Goal: Task Accomplishment & Management: Use online tool/utility

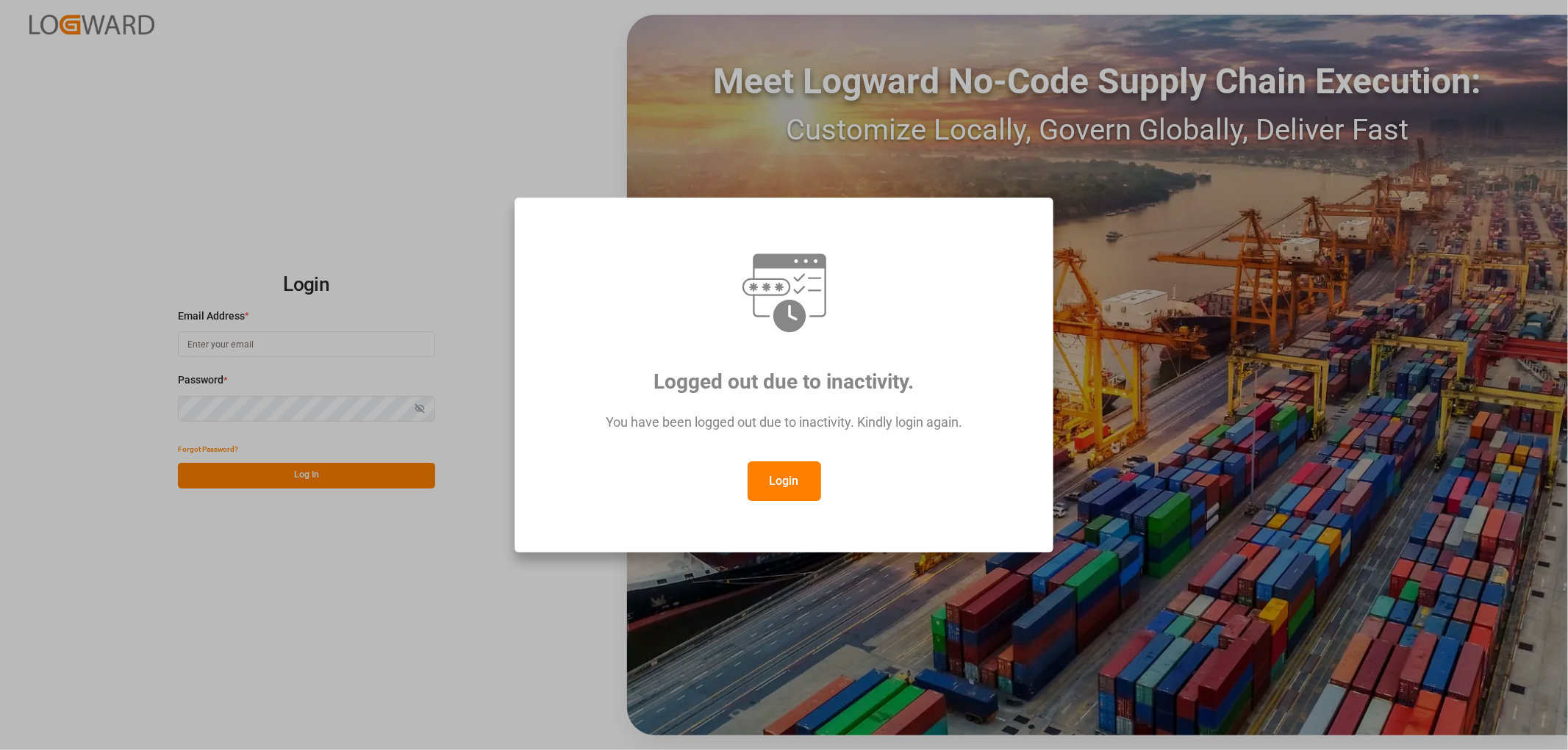
click at [788, 482] on button "Login" at bounding box center [784, 481] width 74 height 40
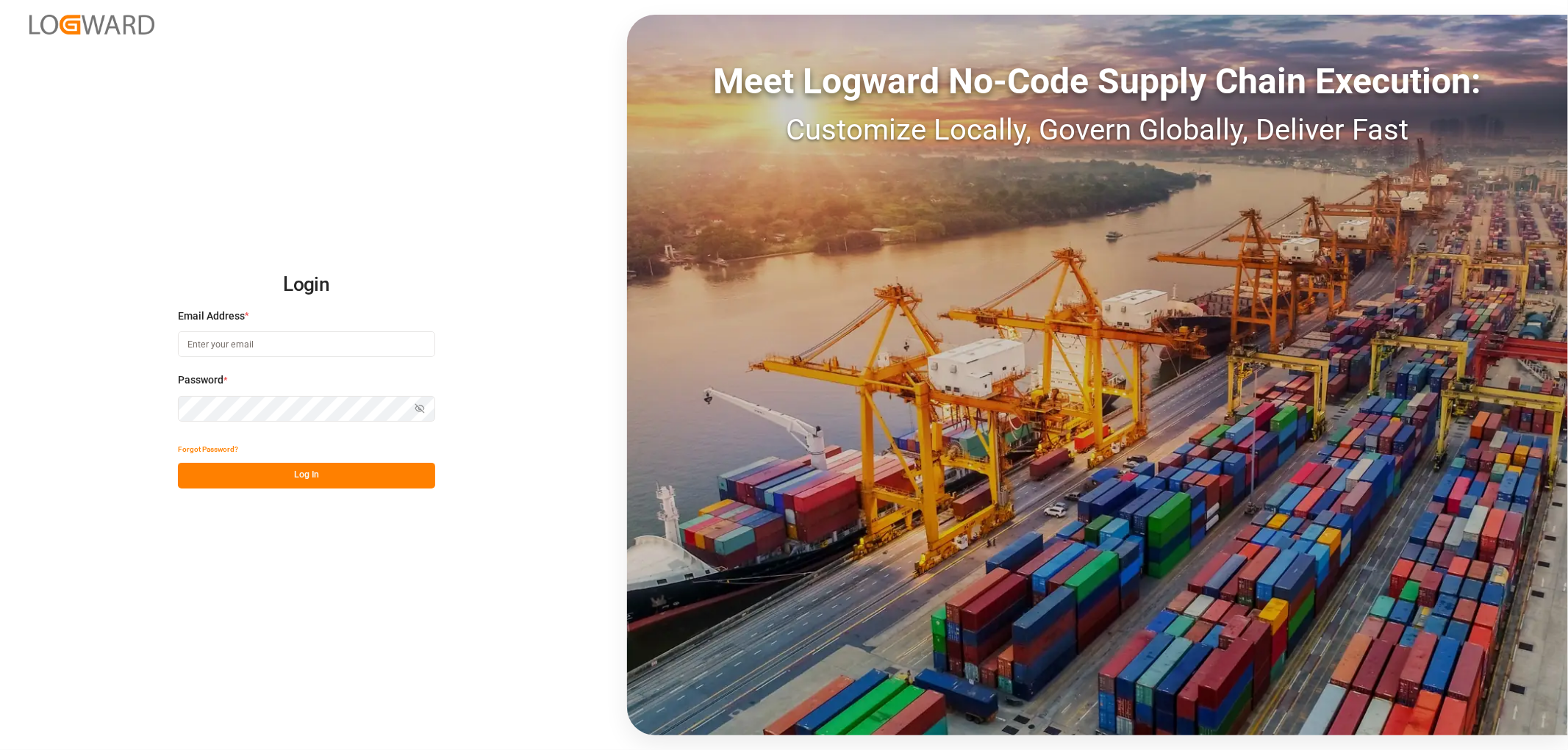
click at [229, 340] on input at bounding box center [307, 344] width 257 height 26
type input "[PERSON_NAME][EMAIL_ADDRESS][PERSON_NAME][DOMAIN_NAME]"
click at [323, 473] on button "Log In" at bounding box center [307, 476] width 257 height 26
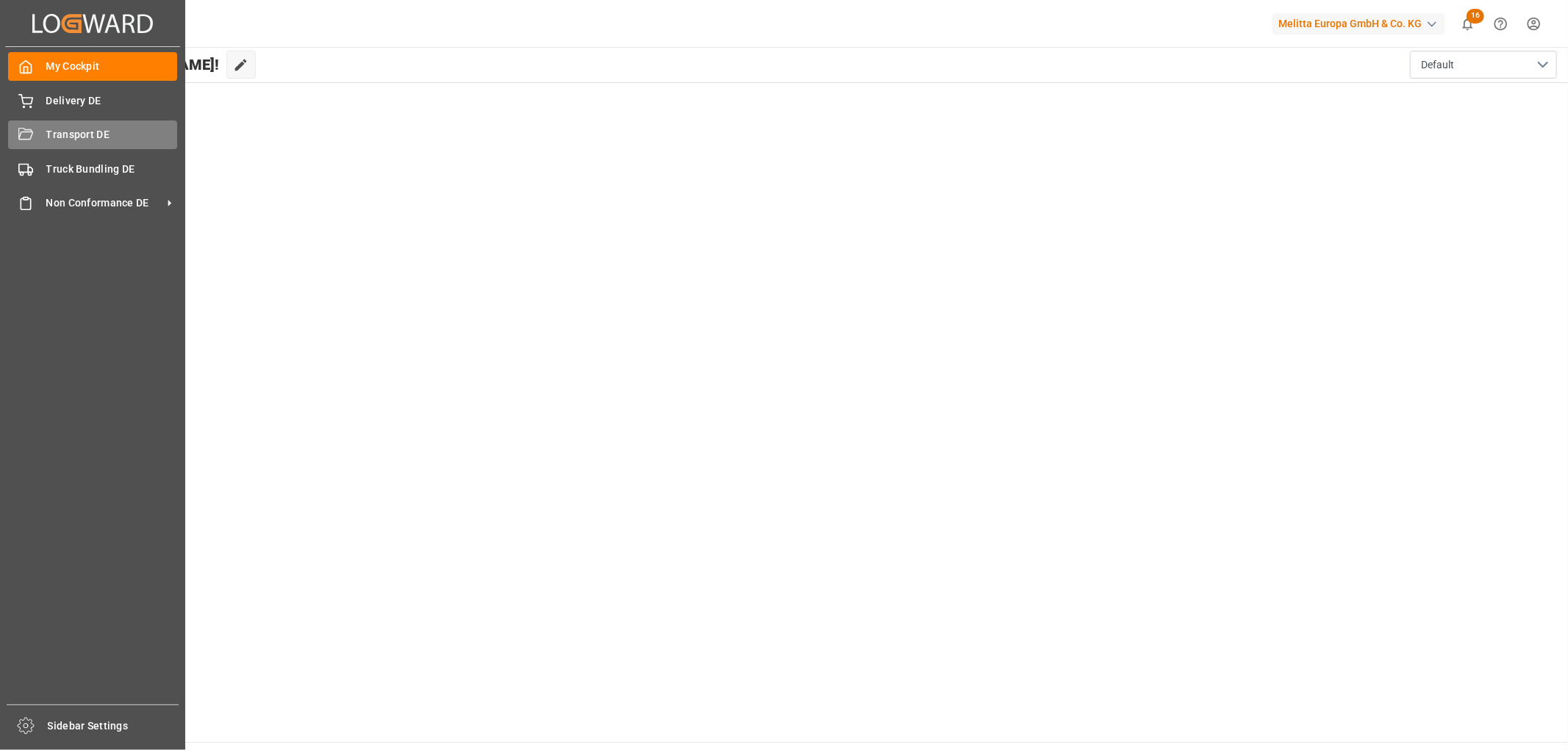
click at [45, 136] on div "Transport DE Transport DE" at bounding box center [92, 135] width 169 height 29
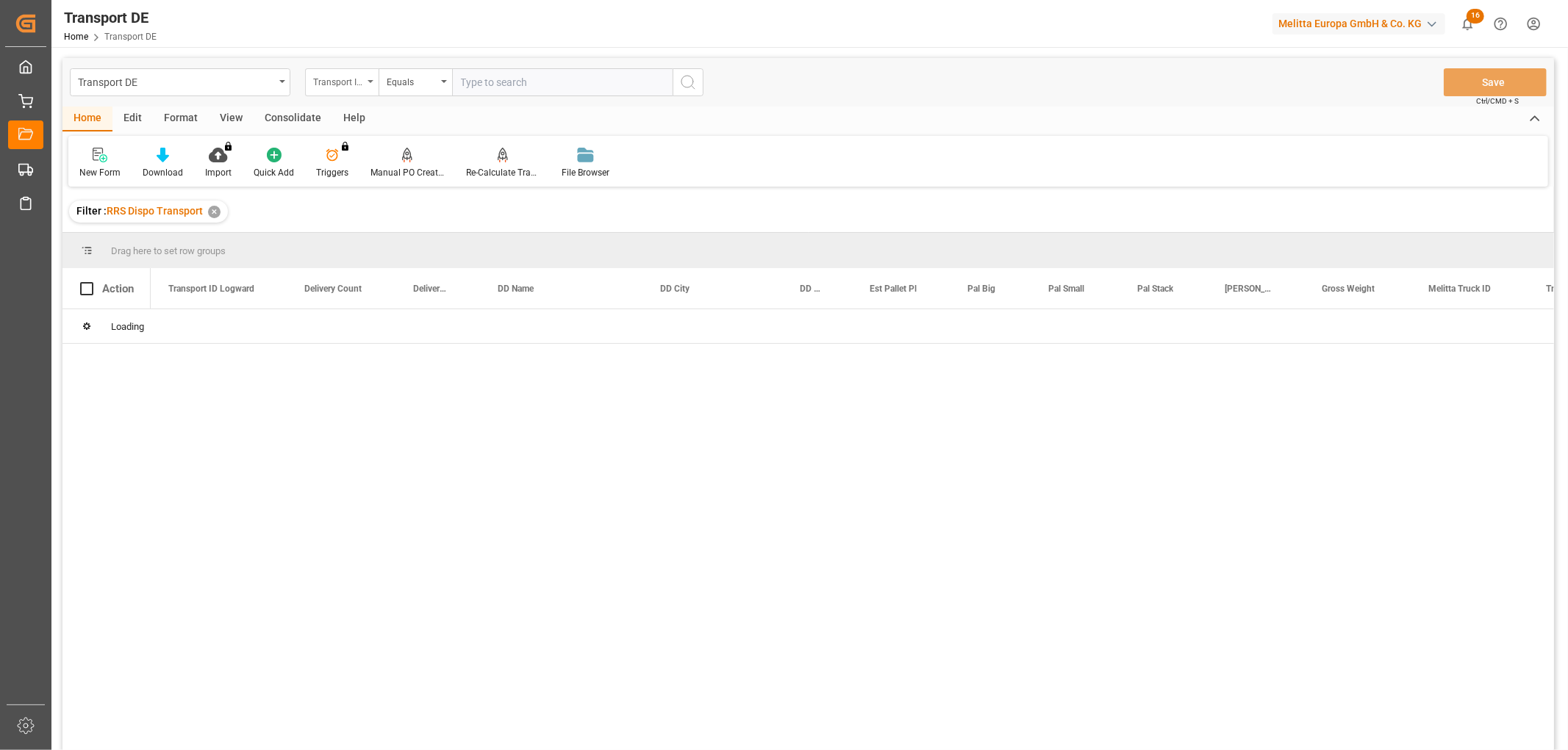
click at [347, 84] on div "Transport ID Logward" at bounding box center [338, 81] width 50 height 17
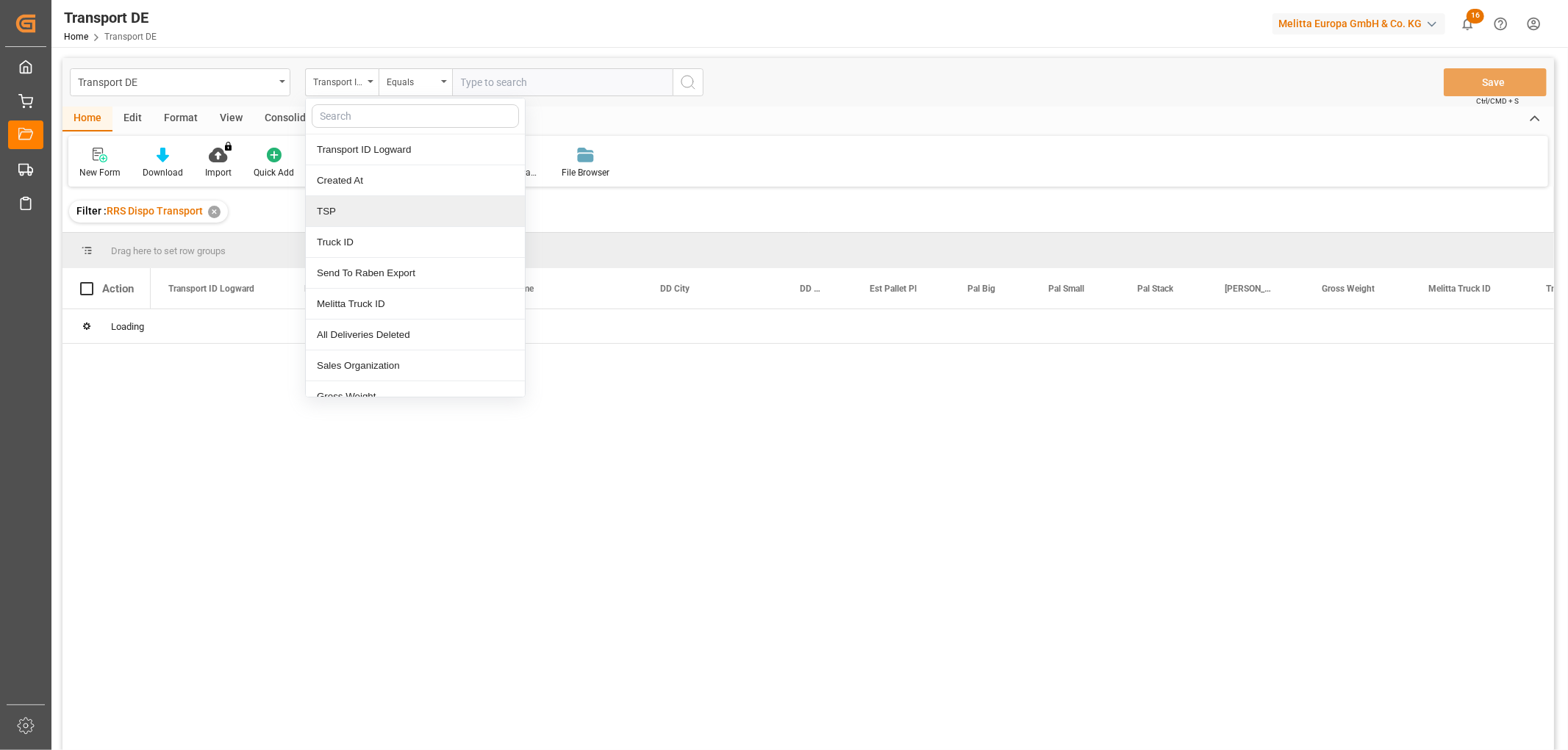
click at [351, 222] on div "TSP" at bounding box center [415, 212] width 219 height 31
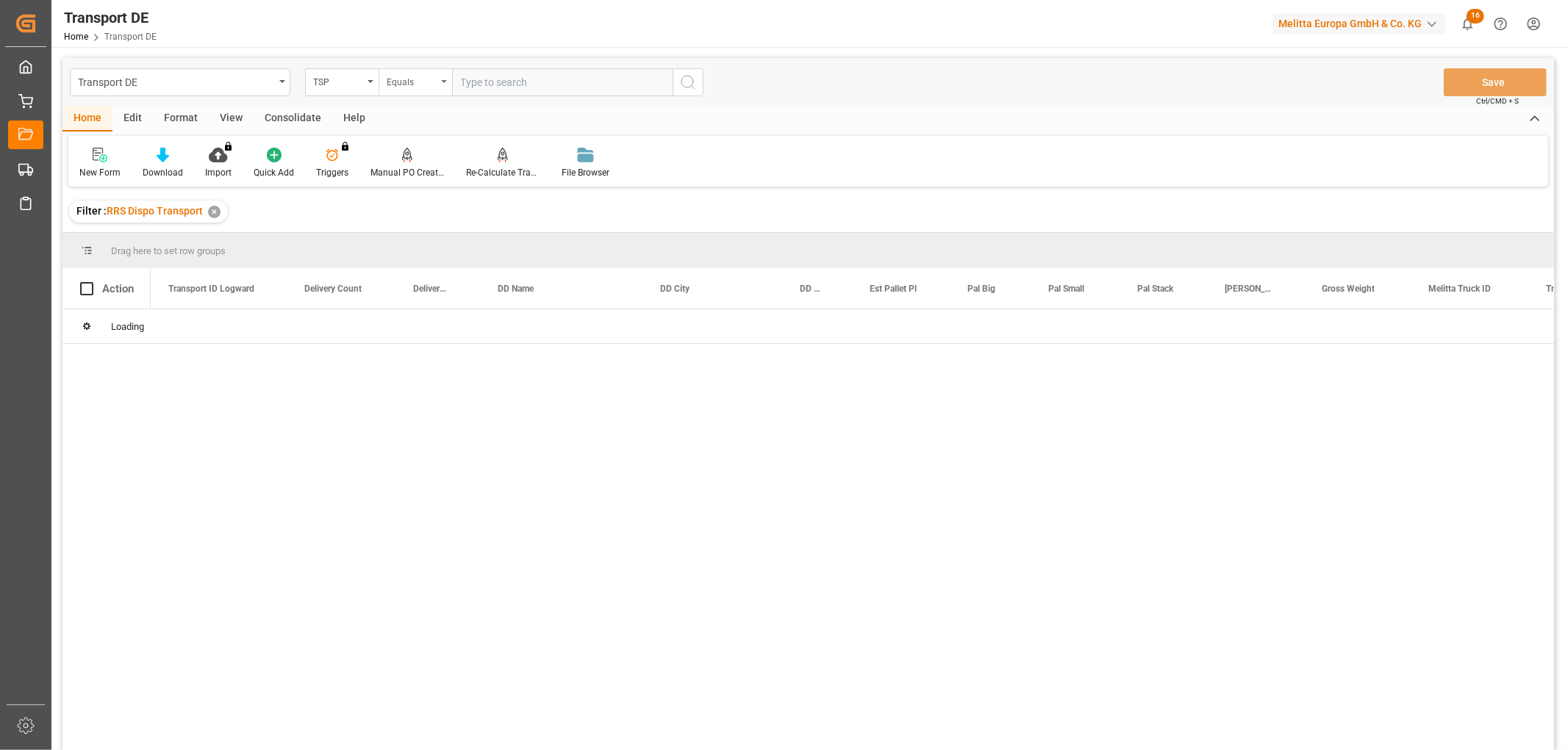
click at [408, 84] on div "Equals" at bounding box center [412, 81] width 50 height 17
click at [415, 244] on div "Starts with" at bounding box center [488, 243] width 219 height 31
click at [498, 85] on input "text" at bounding box center [562, 82] width 221 height 28
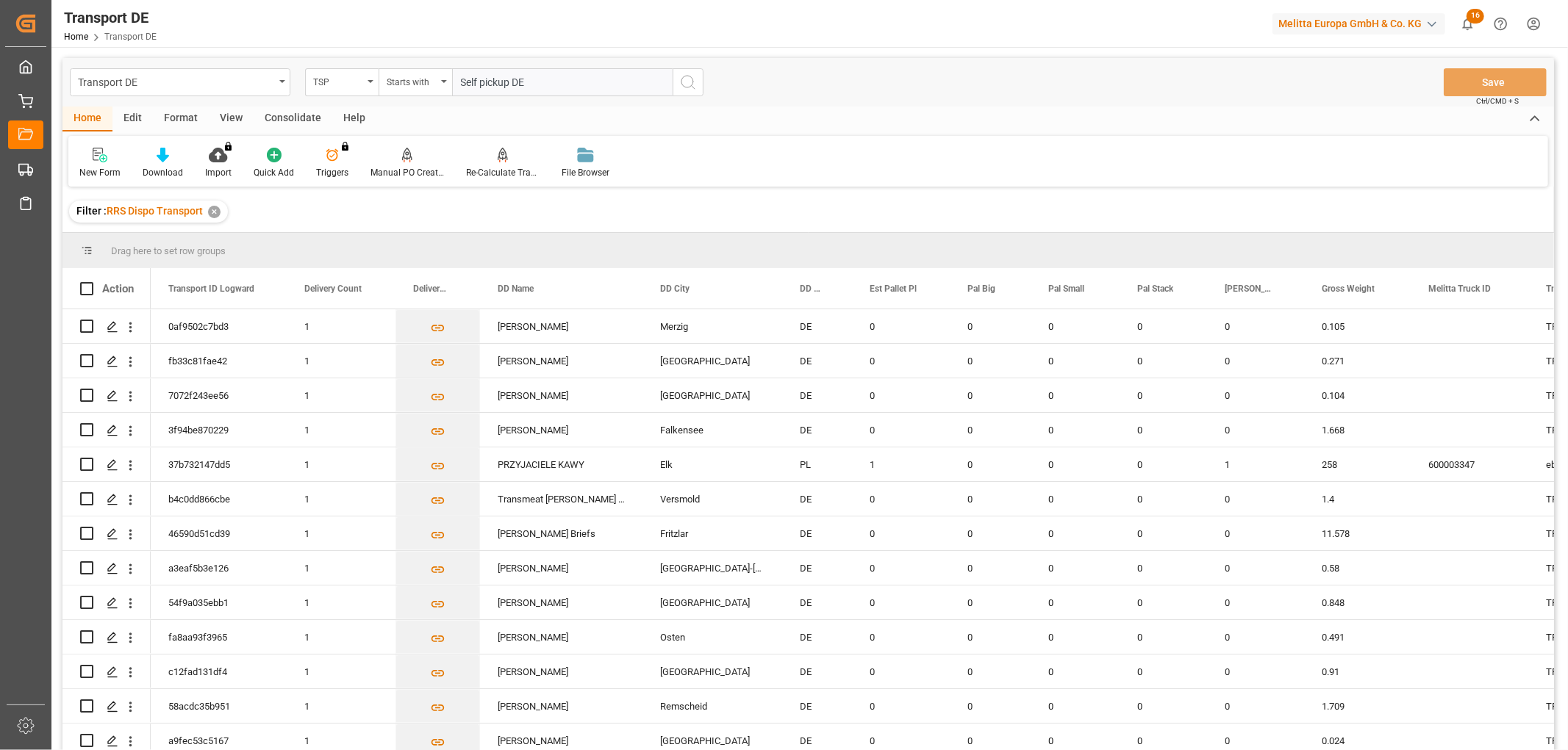
type input "Self pickup DE"
click at [690, 78] on icon "search button" at bounding box center [688, 82] width 18 height 18
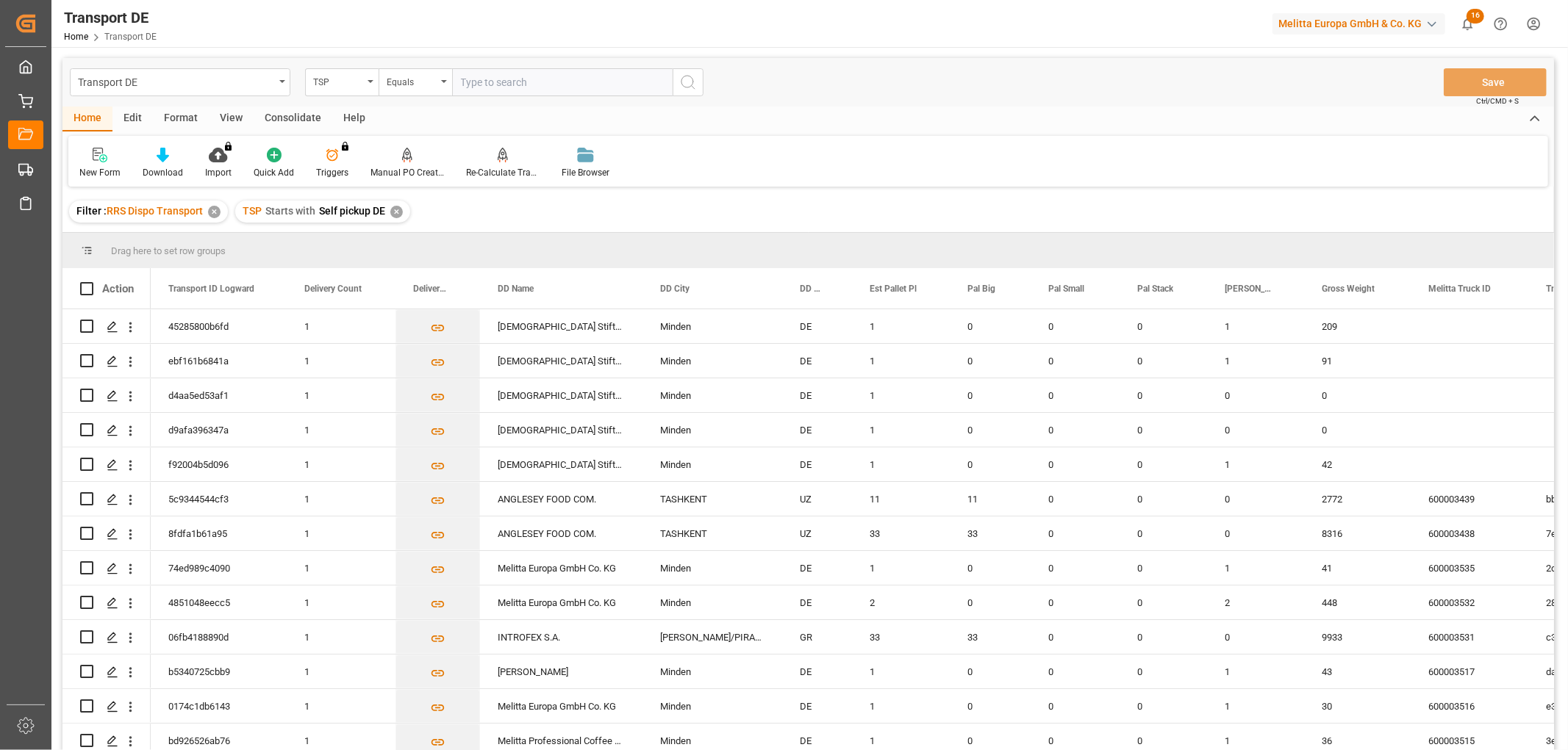
click at [294, 119] on div "Consolidate" at bounding box center [292, 119] width 78 height 25
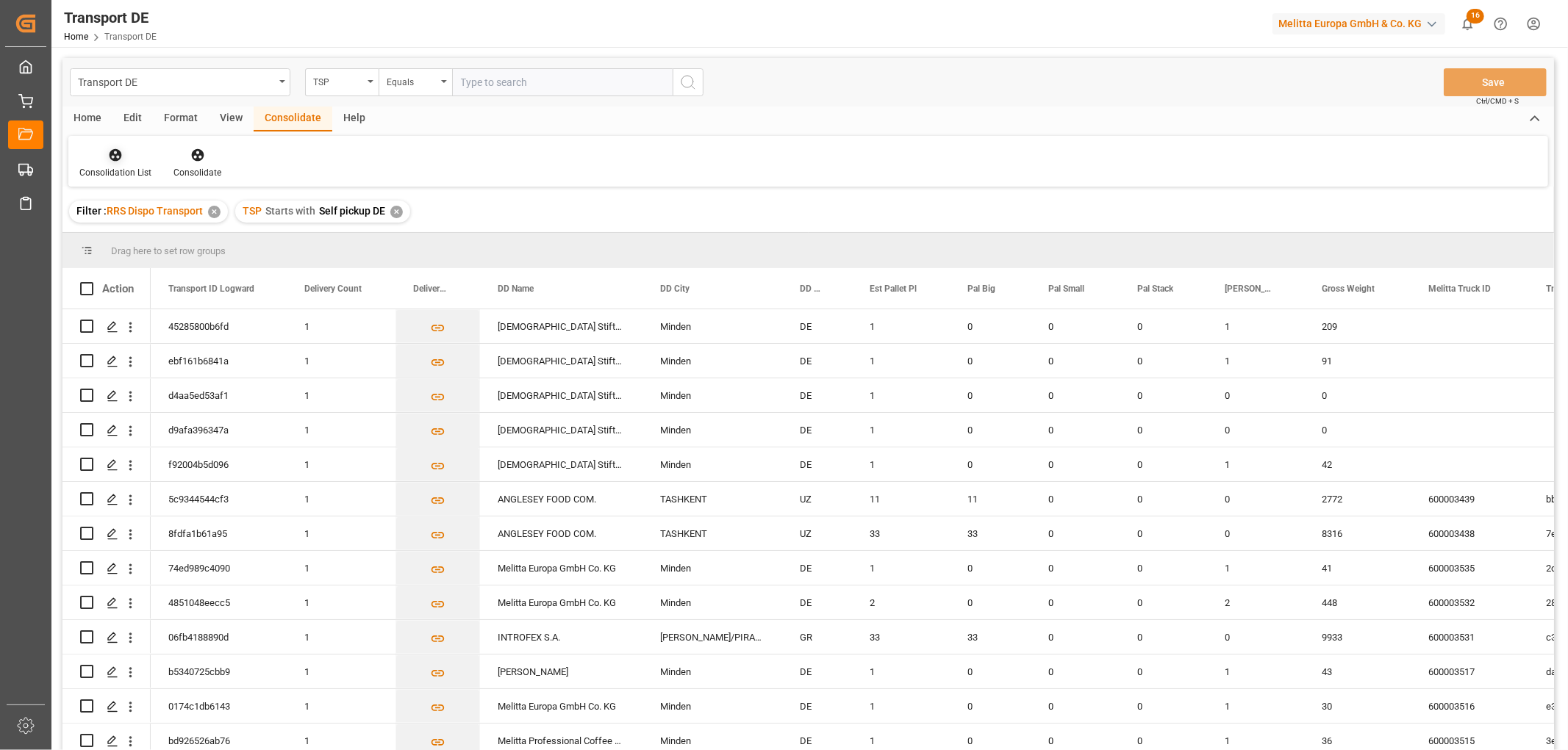
click at [120, 157] on icon at bounding box center [115, 156] width 12 height 12
click at [140, 237] on div "Transport DE TSP Equals Save Ctrl/CMD + S Home Edit Format View Consolidate Hel…" at bounding box center [808, 424] width 1492 height 731
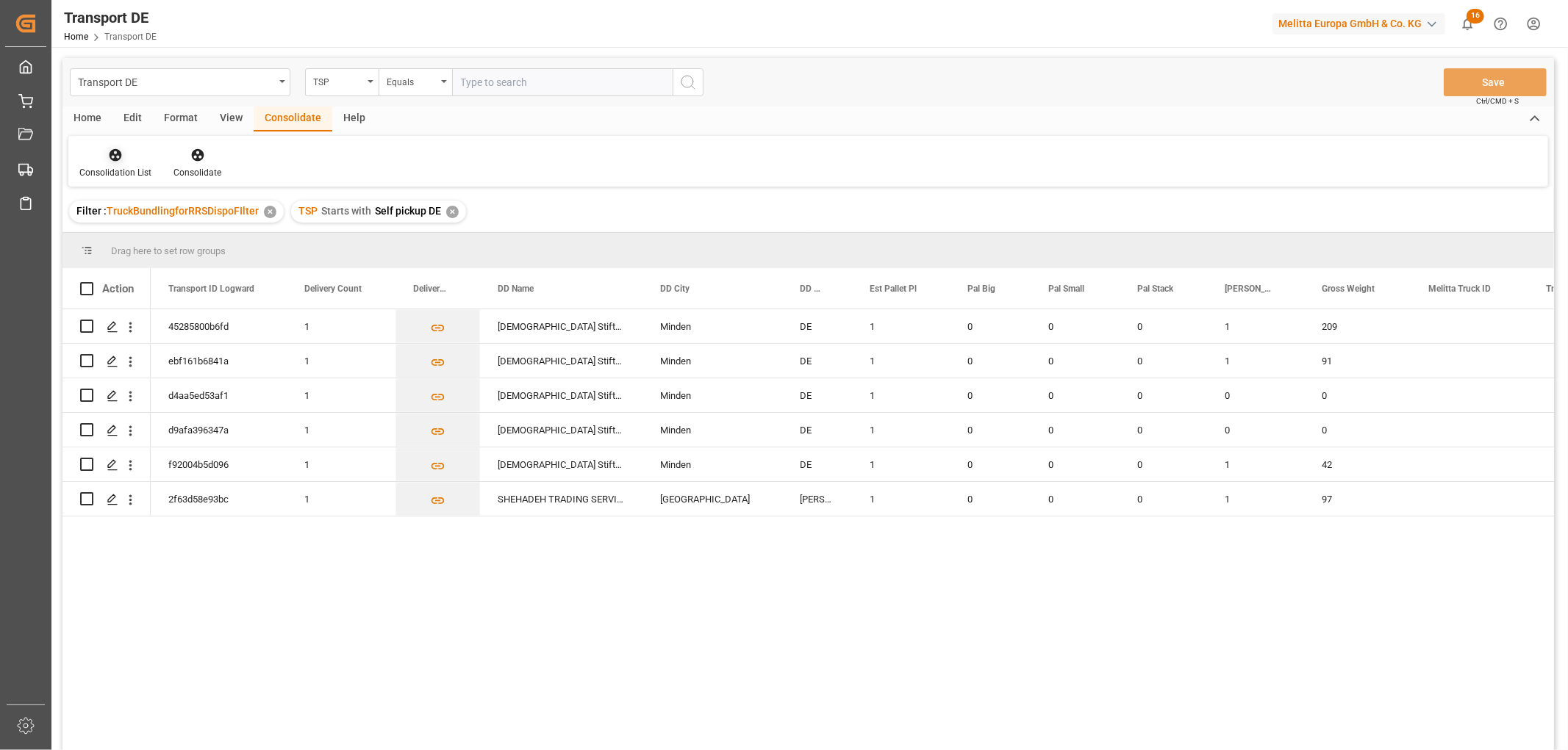
click at [114, 158] on icon at bounding box center [115, 156] width 12 height 12
click at [155, 232] on div "Transport DE TSP Equals Save Ctrl/CMD + S Home Edit Format View Consolidate Hel…" at bounding box center [808, 424] width 1492 height 731
click at [85, 323] on input "Press Space to toggle row selection (unchecked)" at bounding box center [86, 326] width 13 height 13
checkbox input "true"
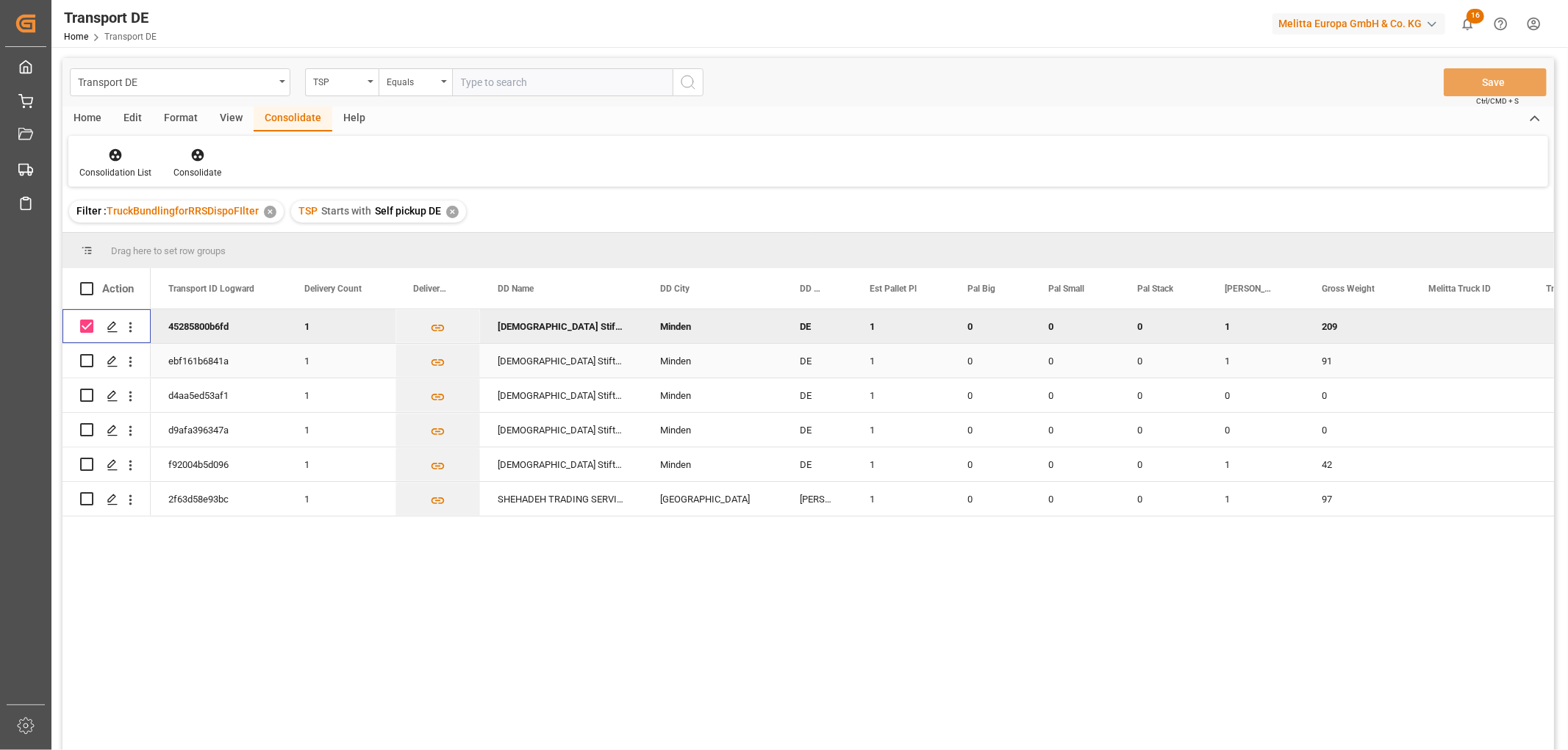
click at [86, 360] on input "Press Space to toggle row selection (unchecked)" at bounding box center [86, 360] width 13 height 13
checkbox input "true"
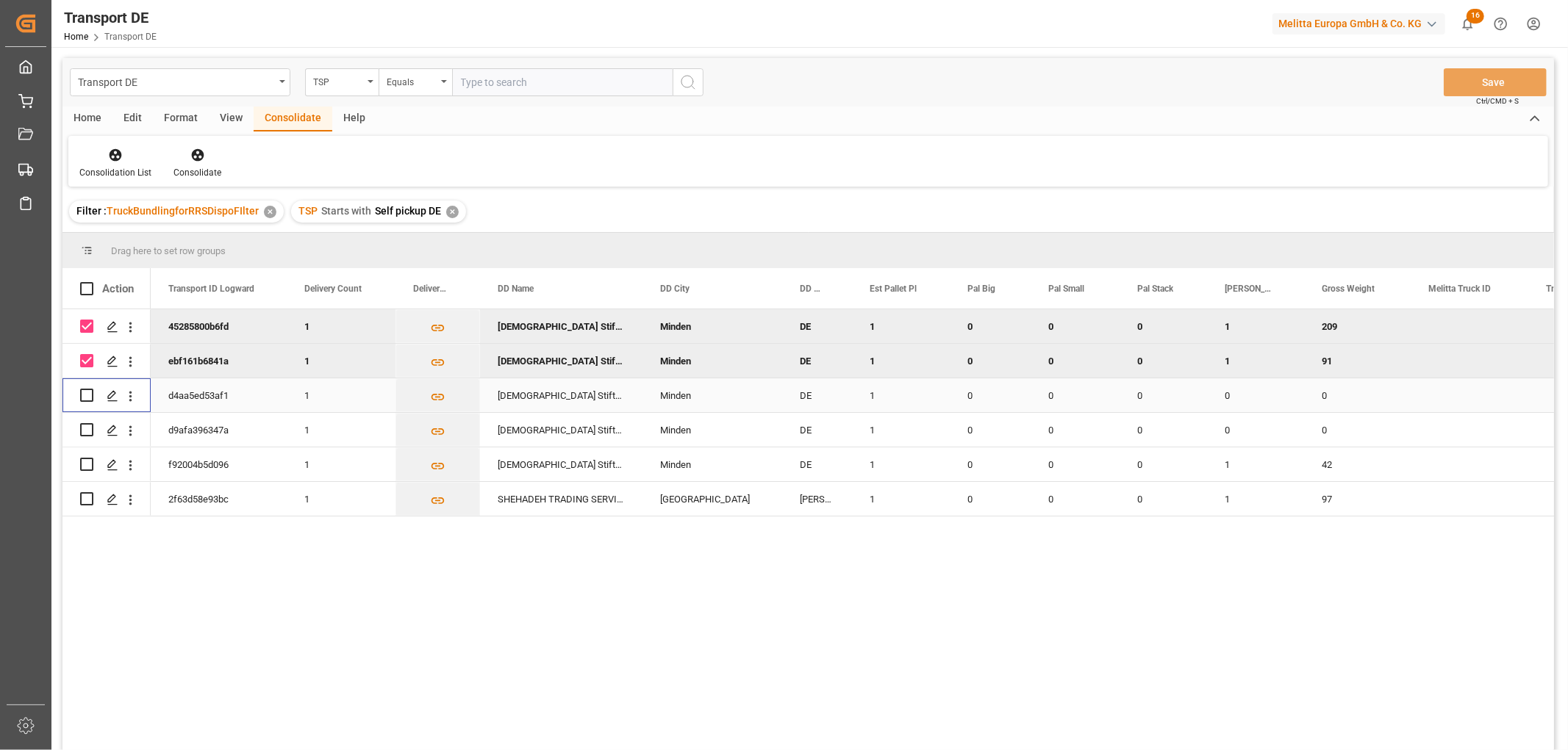
click at [88, 395] on input "Press Space to toggle row selection (unchecked)" at bounding box center [86, 395] width 13 height 13
checkbox input "true"
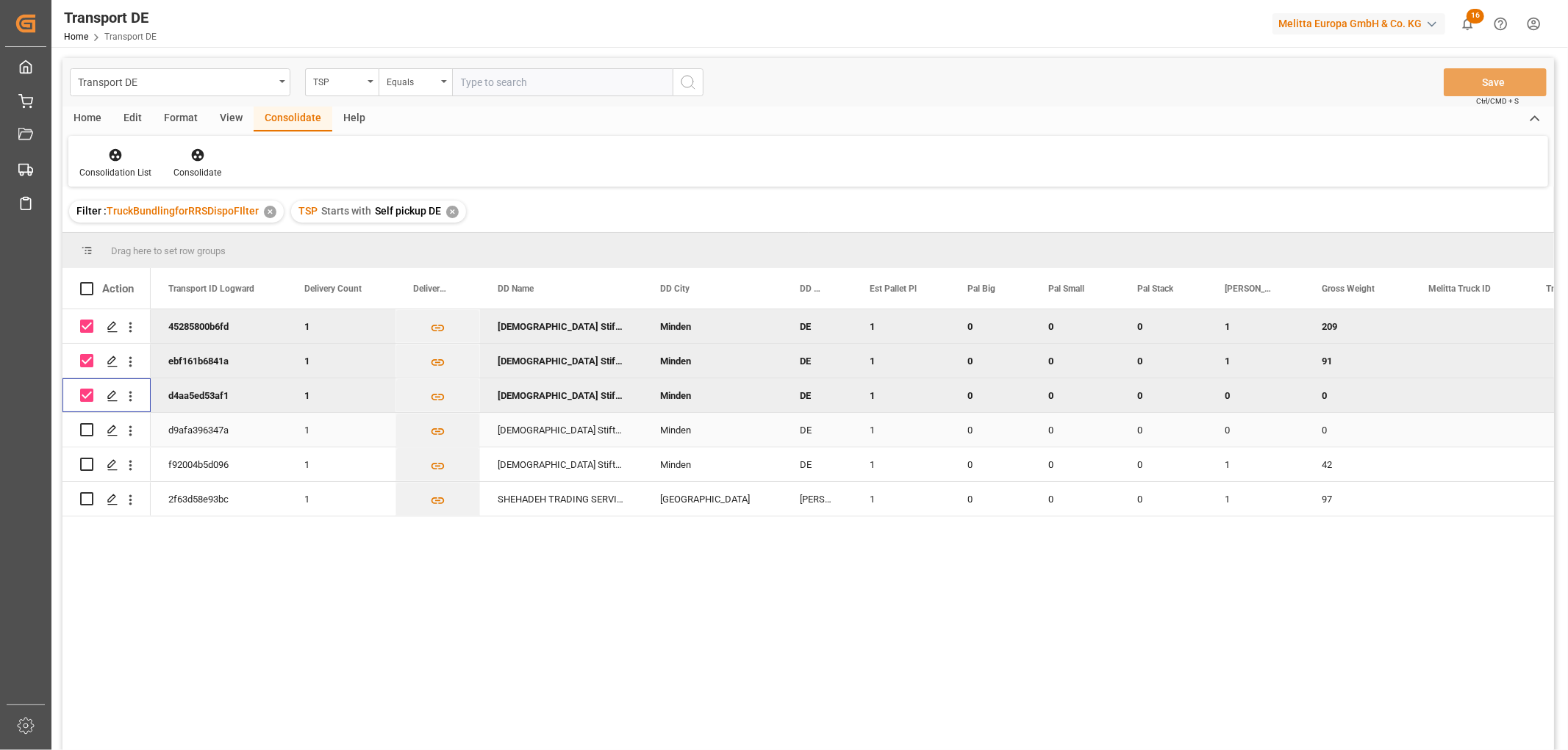
click at [91, 428] on input "Press Space to toggle row selection (unchecked)" at bounding box center [86, 429] width 13 height 13
checkbox input "true"
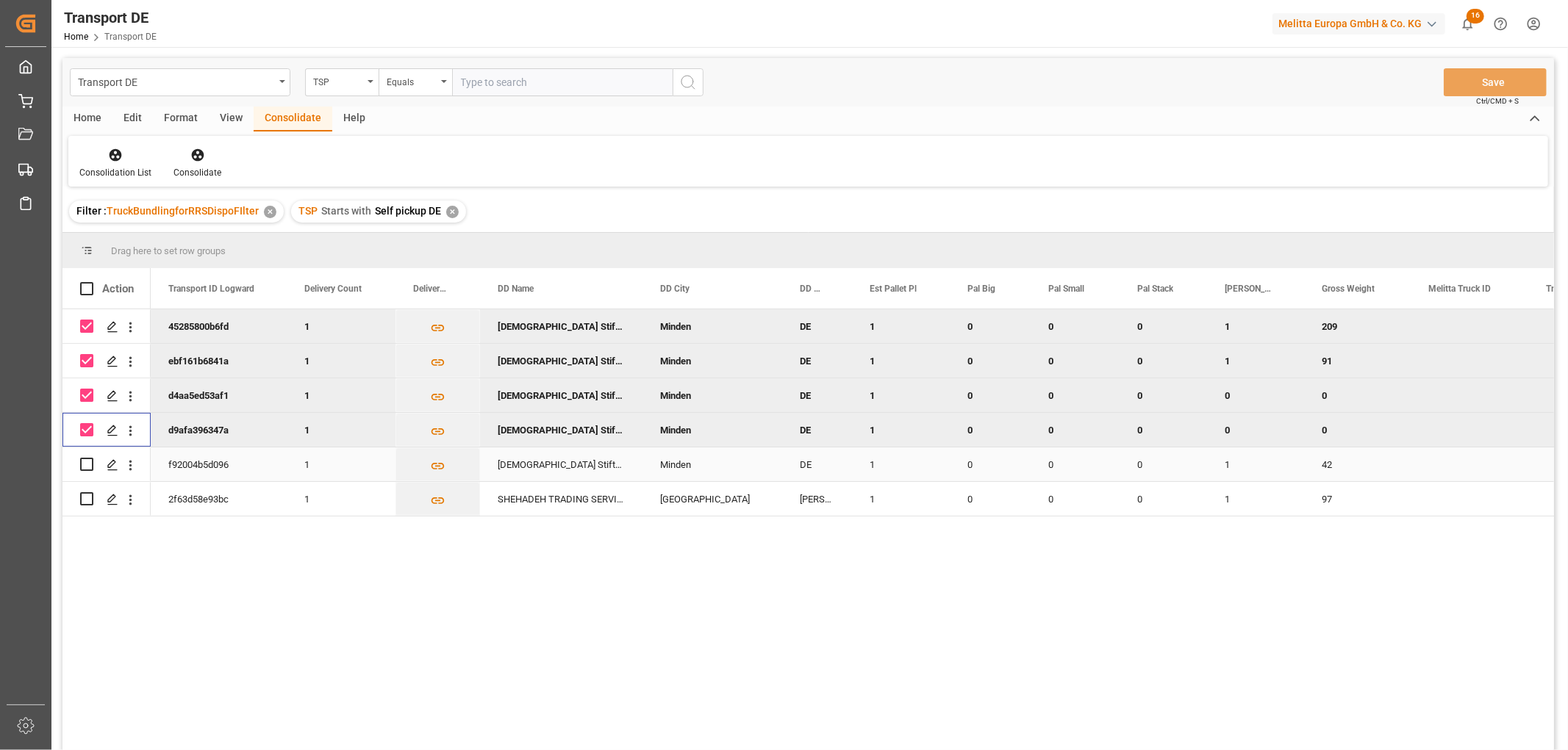
click at [90, 464] on input "Press Space to toggle row selection (unchecked)" at bounding box center [86, 464] width 13 height 13
checkbox input "true"
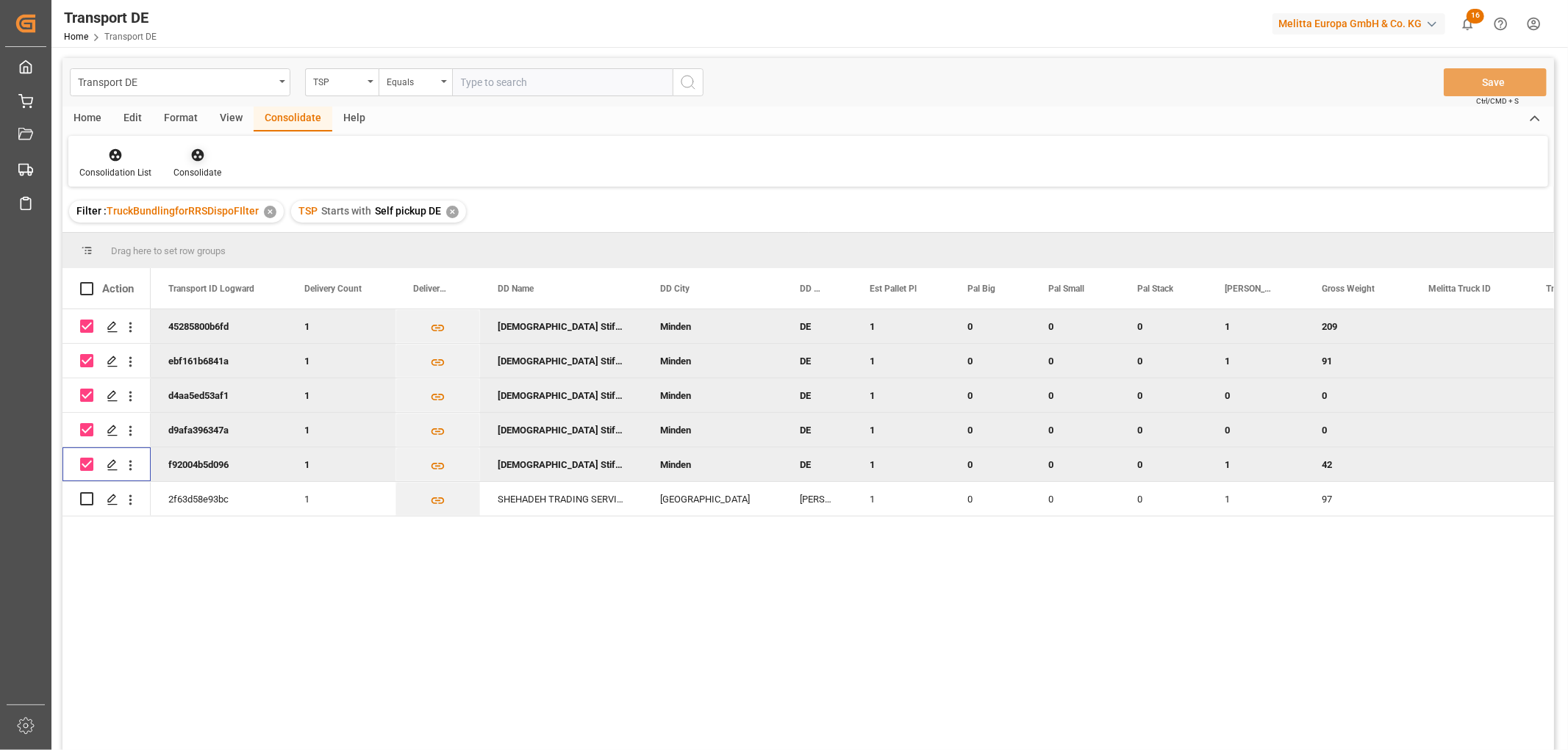
click at [194, 156] on icon at bounding box center [198, 155] width 15 height 15
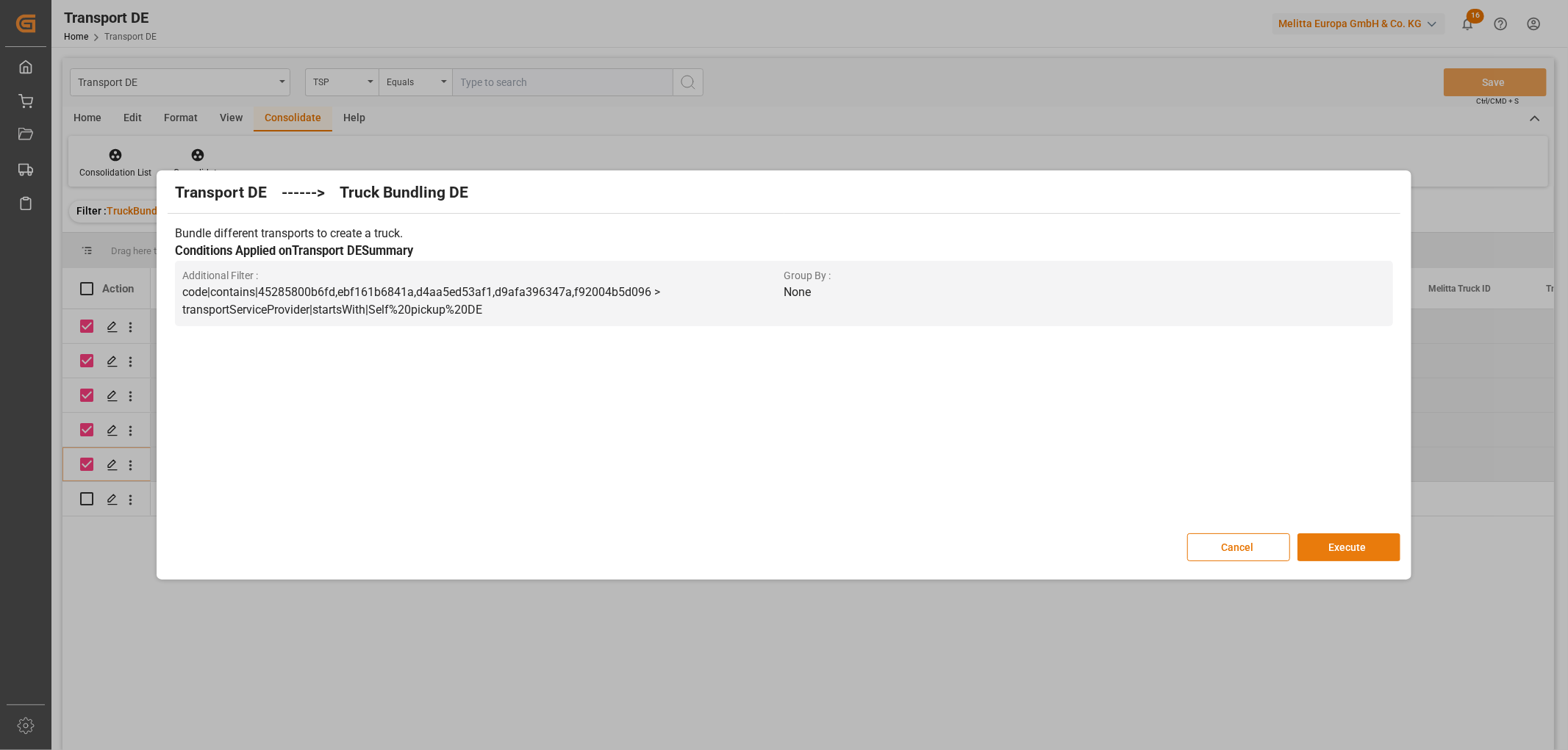
click at [1358, 547] on button "Execute" at bounding box center [1349, 548] width 103 height 28
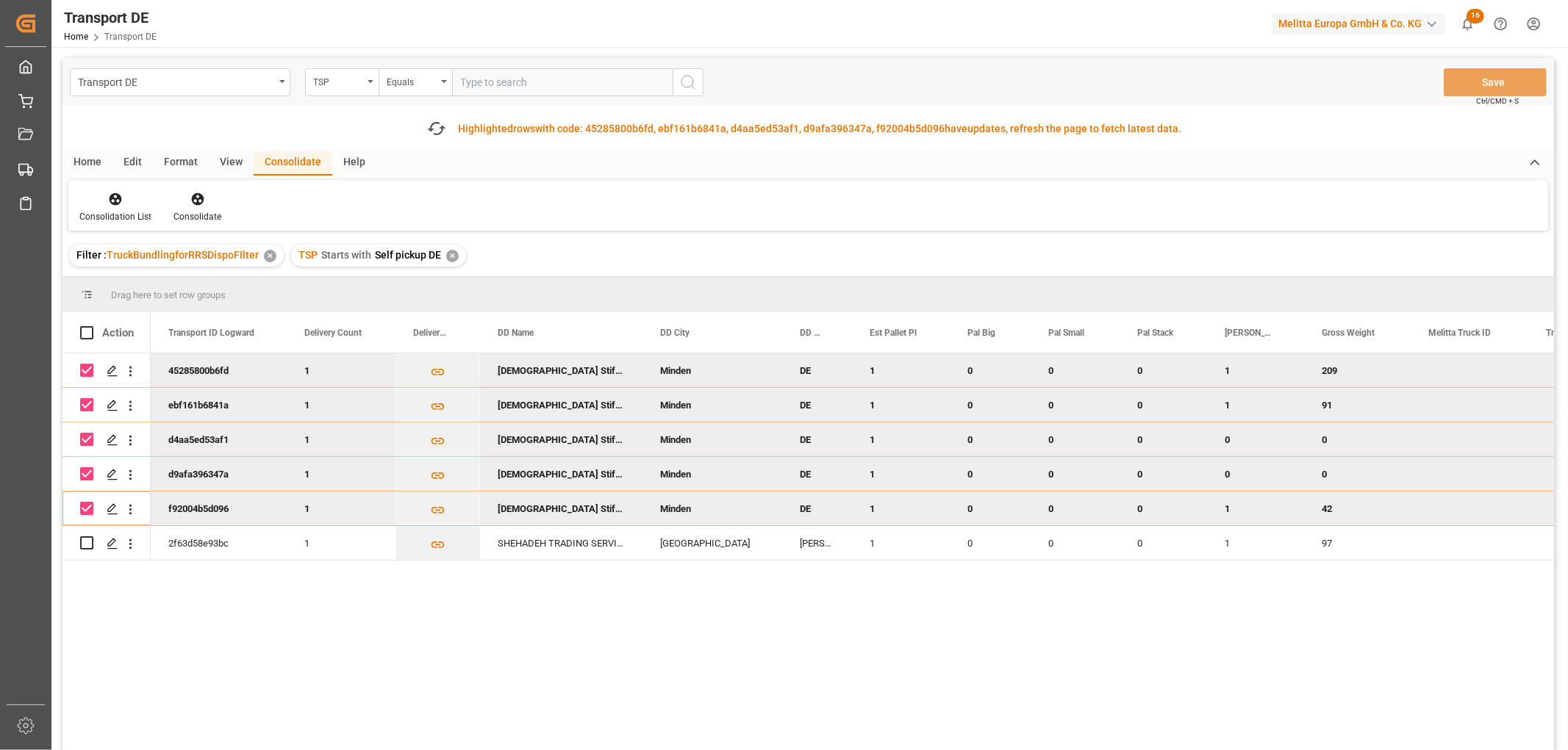
click at [84, 364] on input "Press Space to toggle row selection (checked)" at bounding box center [86, 370] width 13 height 13
checkbox input "false"
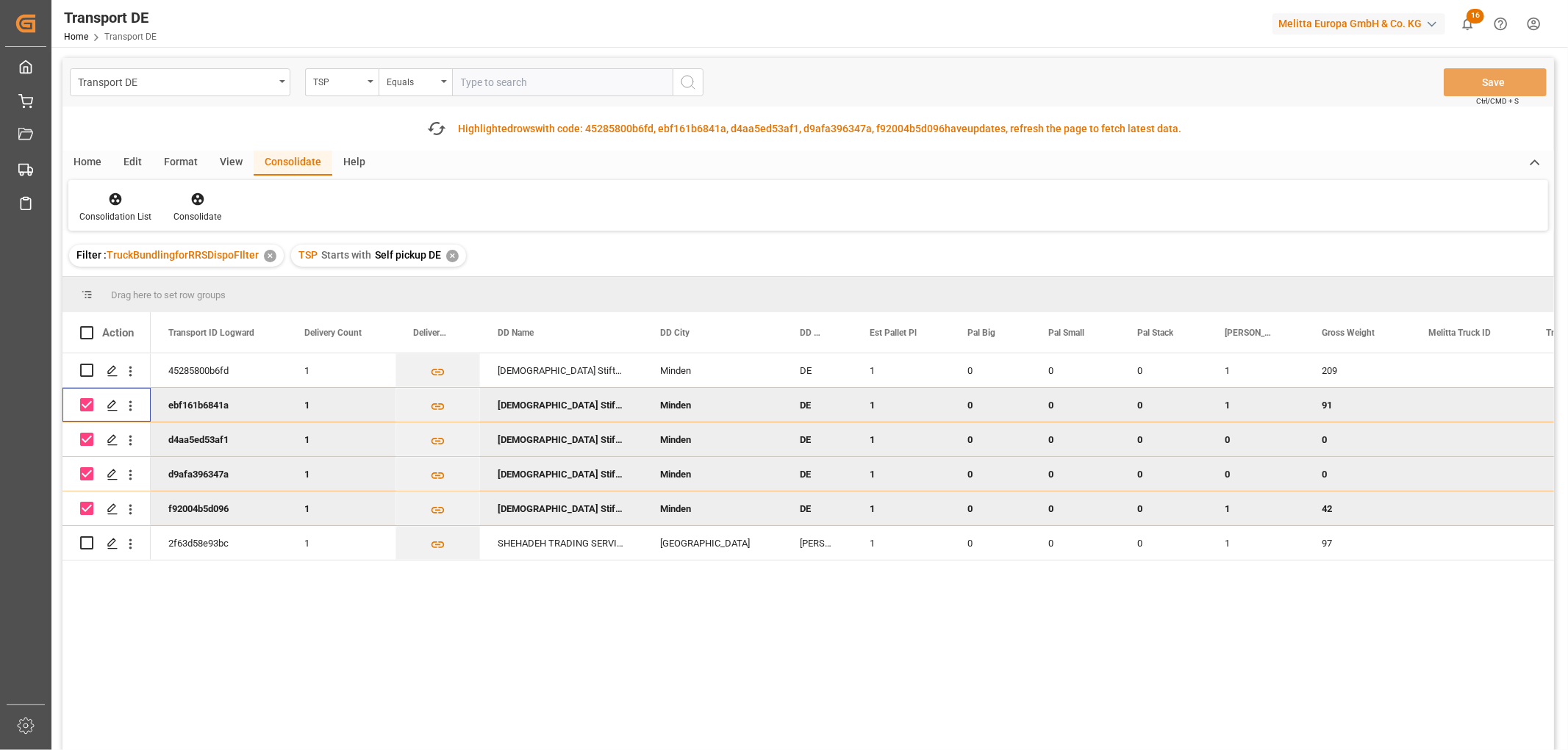
click at [89, 407] on input "Press Space to toggle row selection (checked)" at bounding box center [86, 404] width 13 height 13
checkbox input "false"
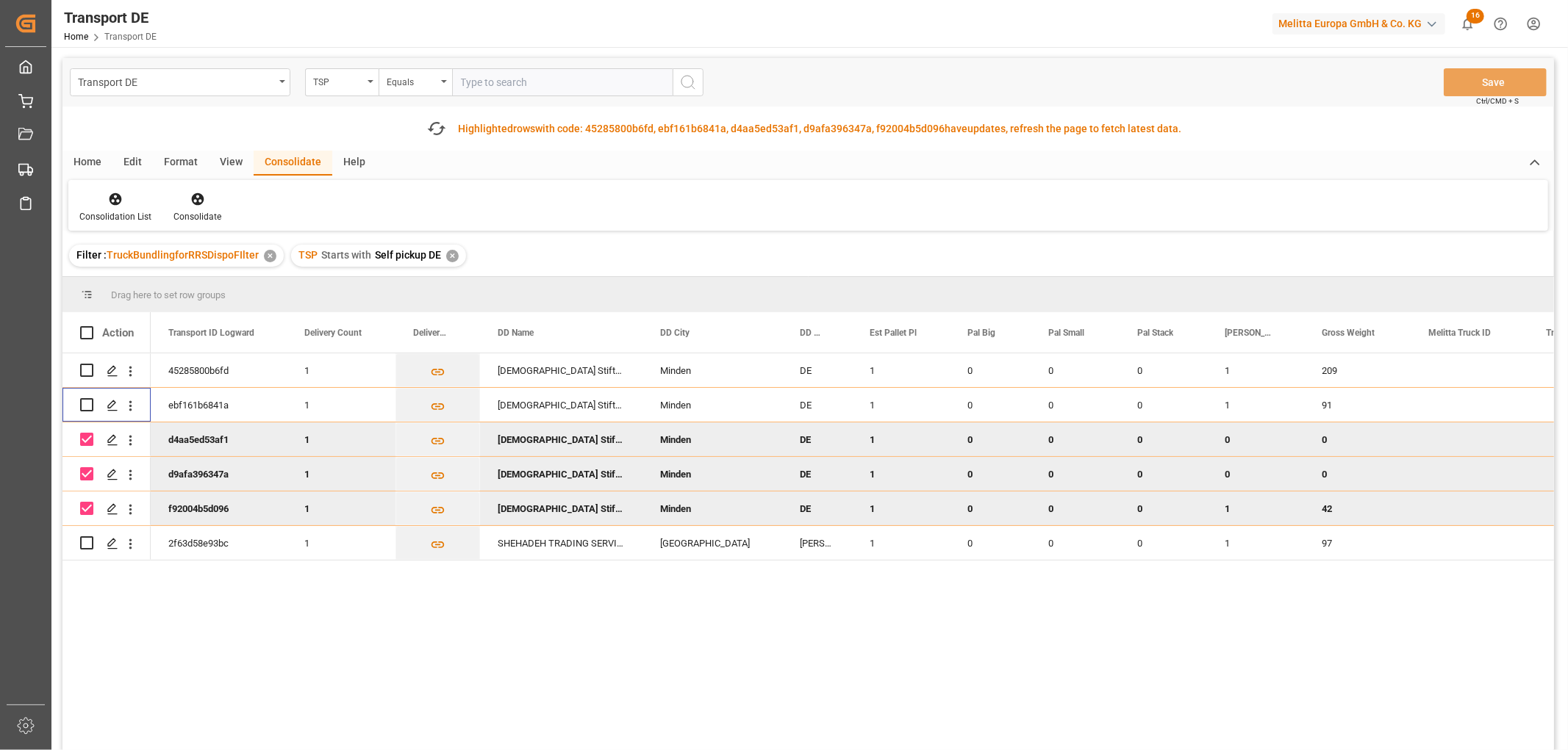
click at [87, 437] on input "Press Space to toggle row selection (checked)" at bounding box center [86, 439] width 13 height 13
checkbox input "false"
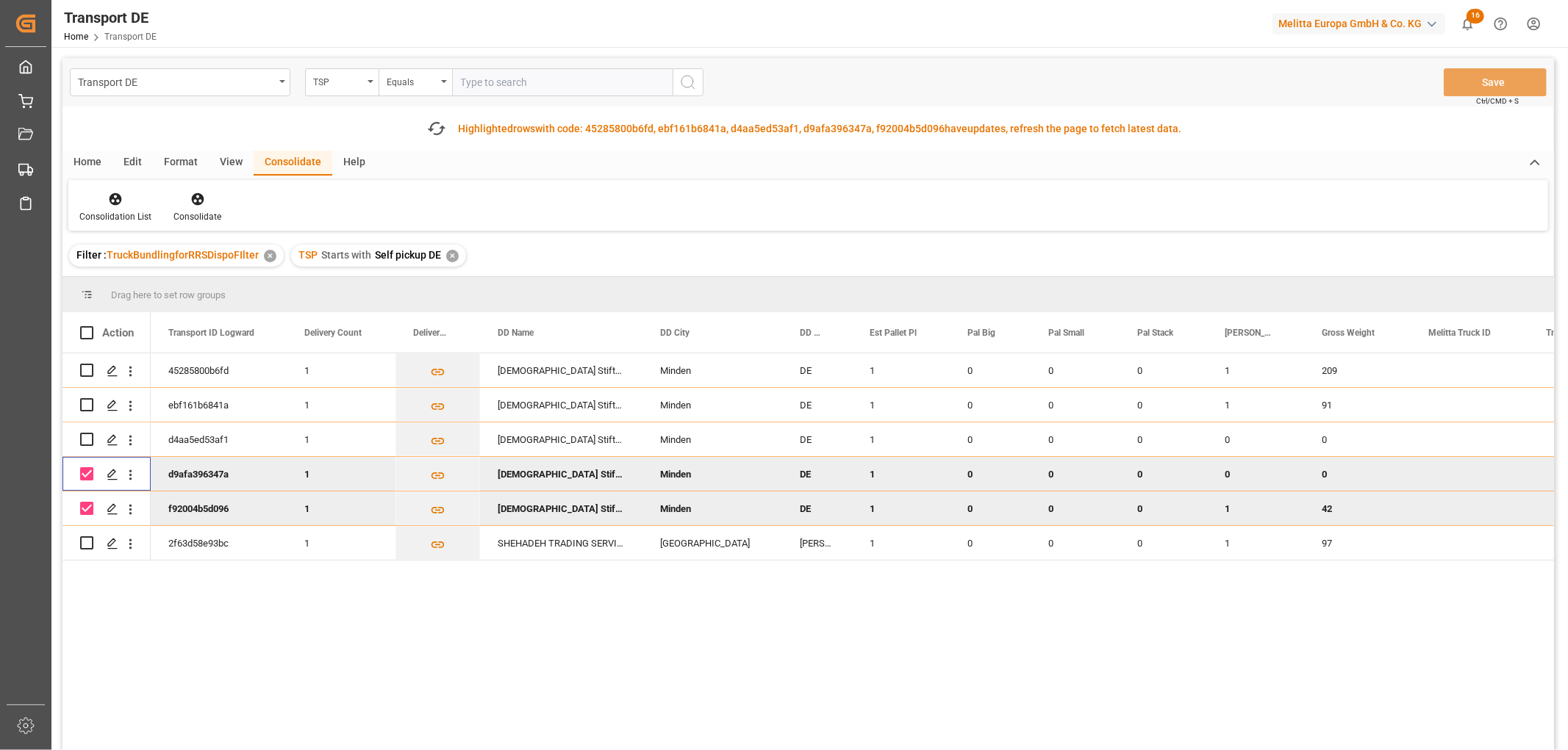
click at [85, 472] on input "Press Space to toggle row selection (checked)" at bounding box center [86, 473] width 13 height 13
checkbox input "false"
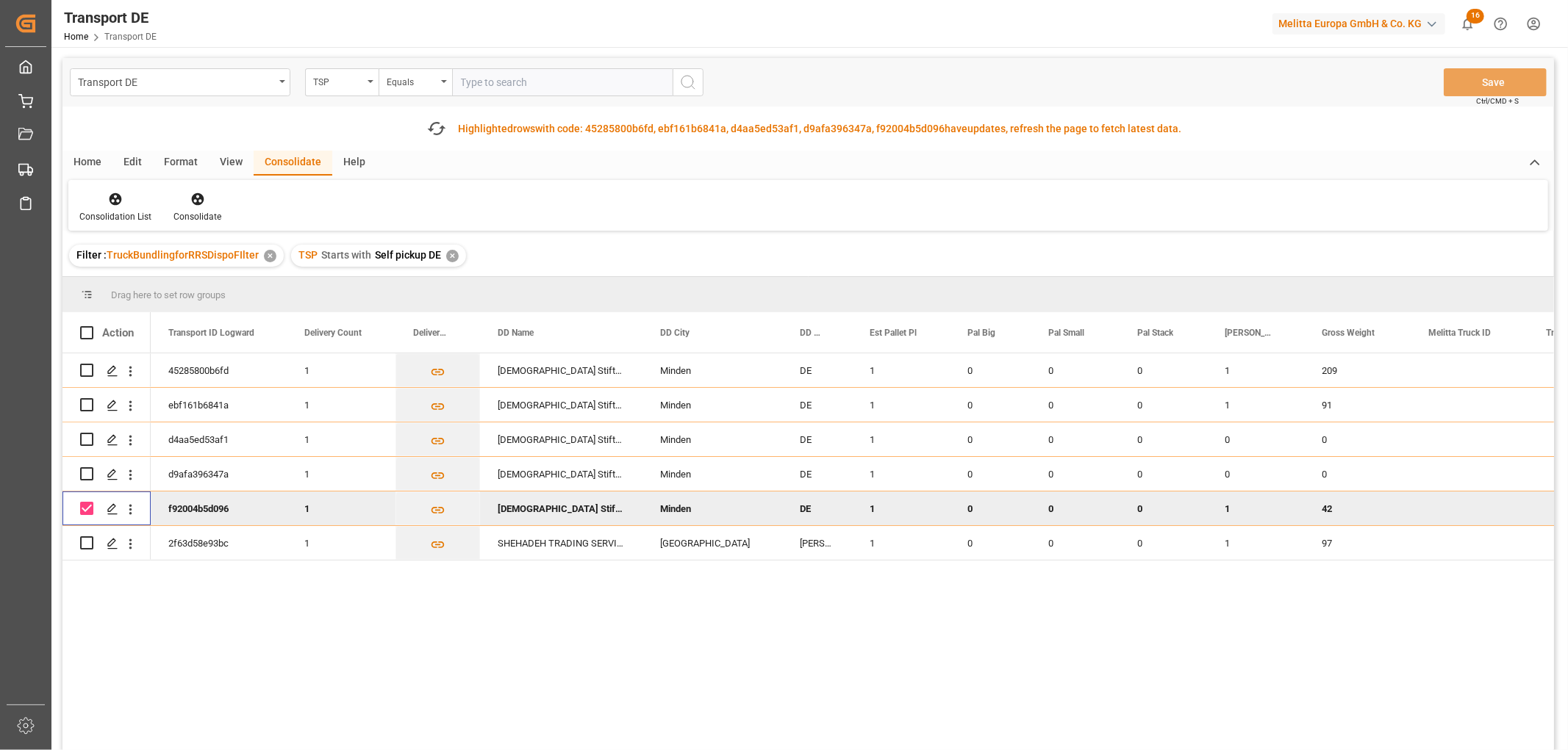
click at [84, 509] on input "Press Space to toggle row selection (checked)" at bounding box center [86, 508] width 13 height 13
checkbox input "false"
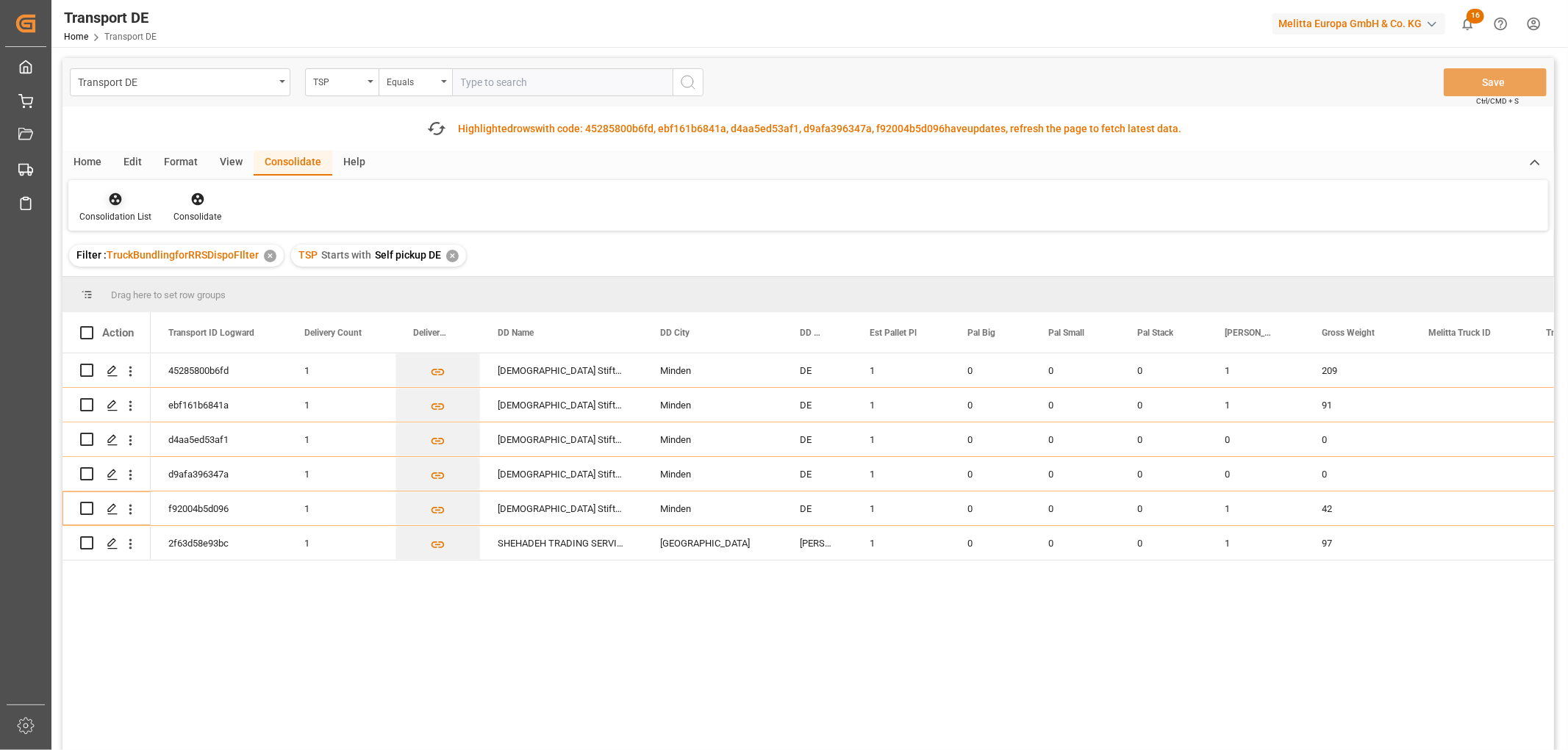
click at [116, 199] on icon at bounding box center [115, 199] width 12 height 12
click at [144, 281] on div "Transport DE TSP Equals Save Ctrl/CMD + S Fetch latest updates Highlighted rows…" at bounding box center [808, 446] width 1492 height 776
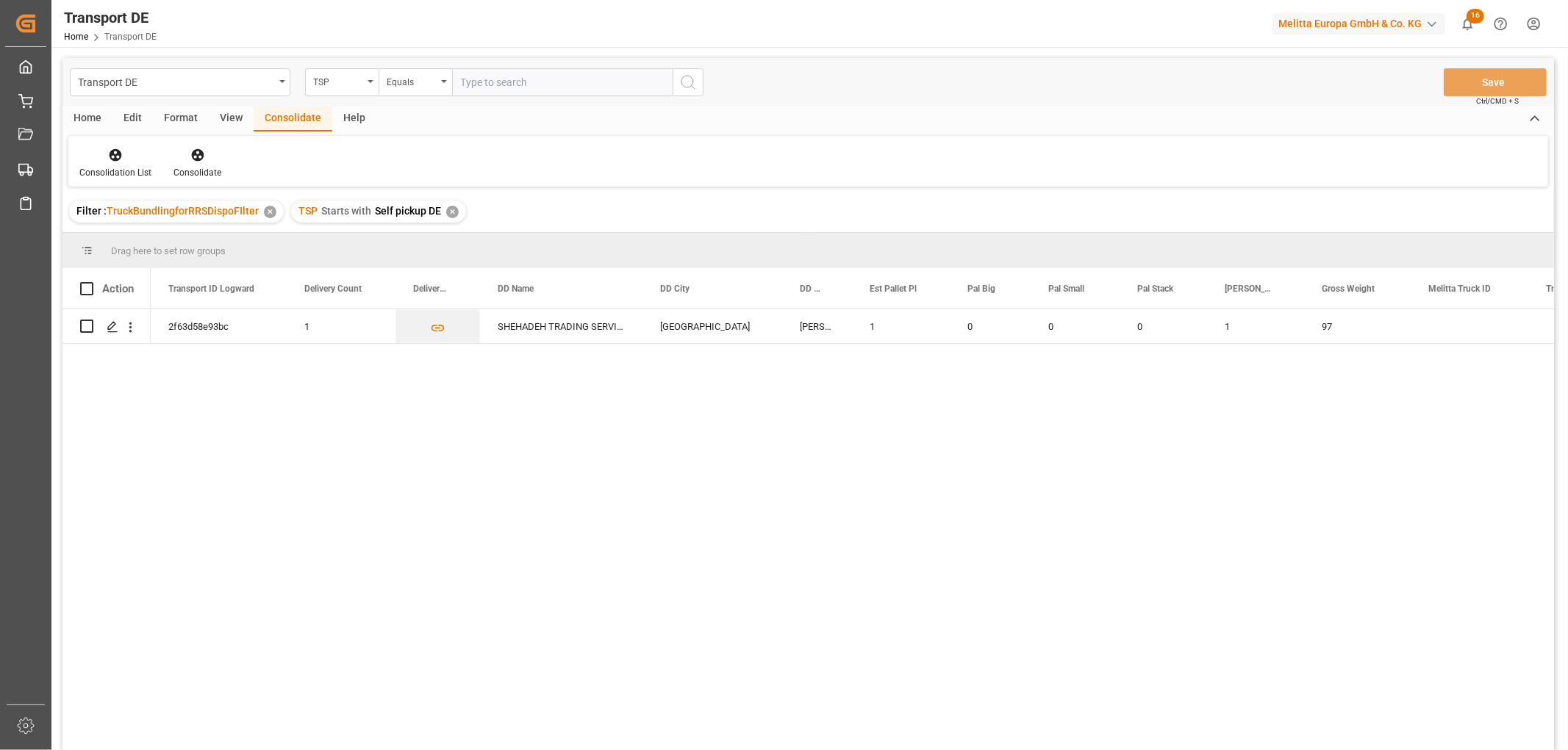
click at [450, 206] on div "✕" at bounding box center [453, 212] width 12 height 12
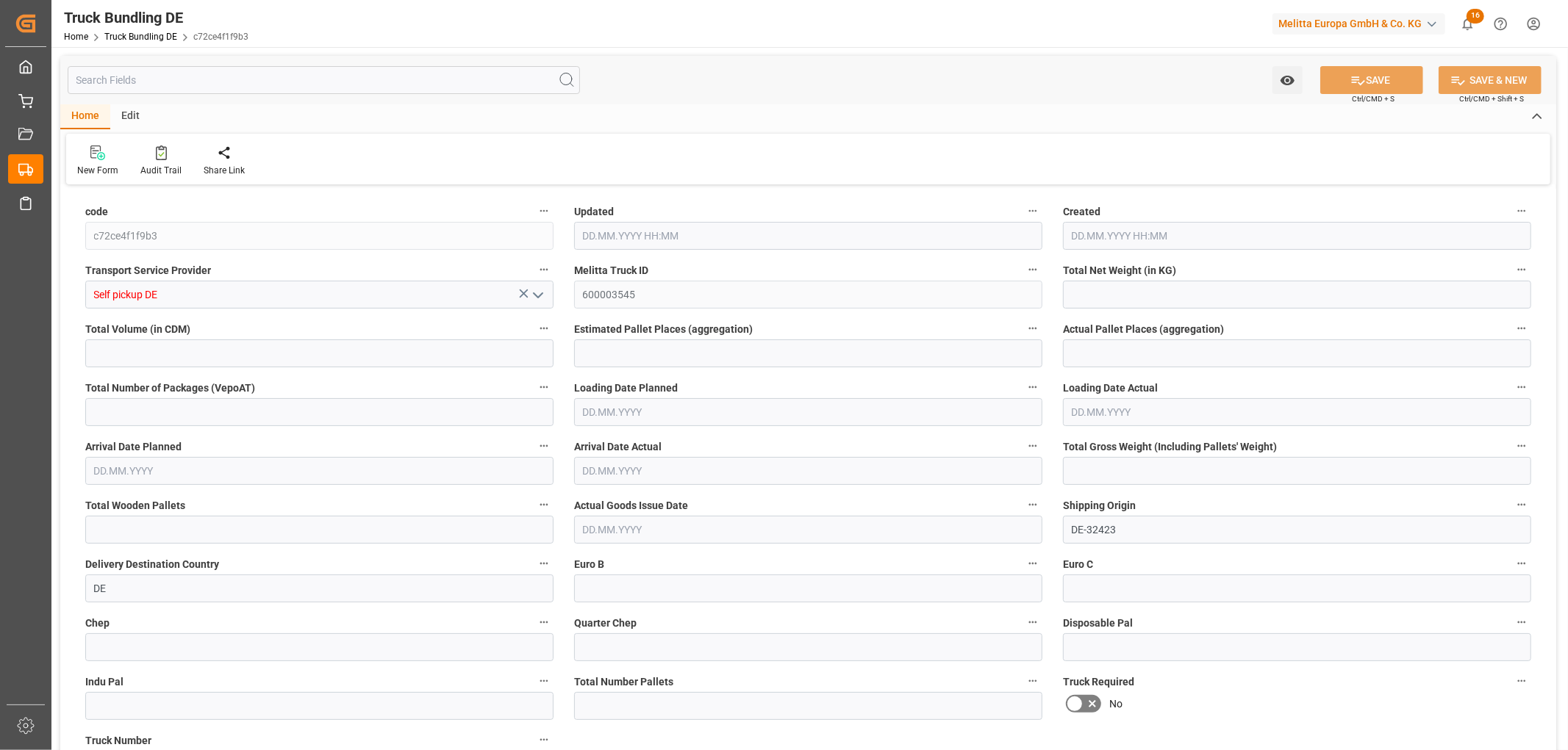
type input "235.368"
type input "1065.376"
type input "5"
type input "0"
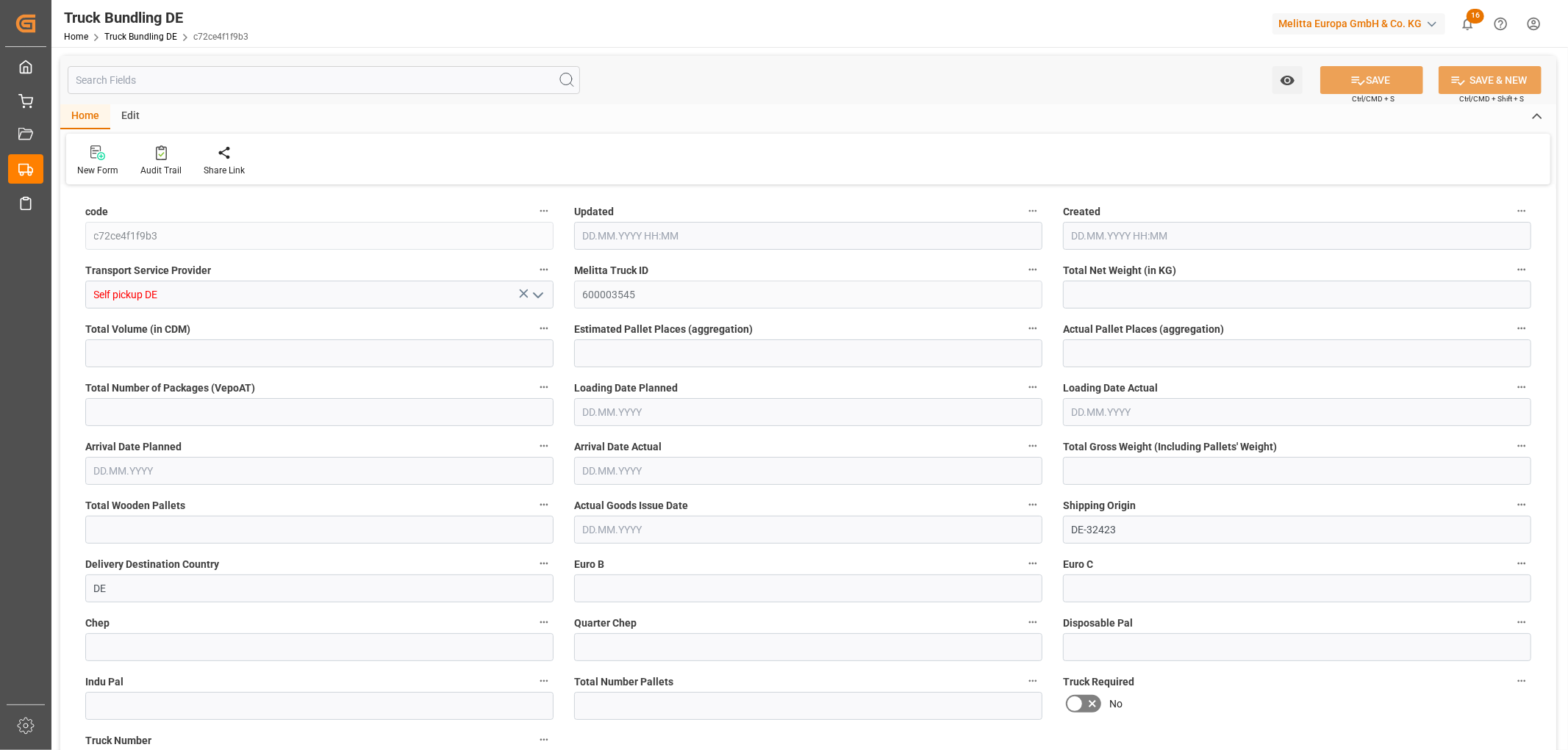
type input "342"
type input "3"
type input "0"
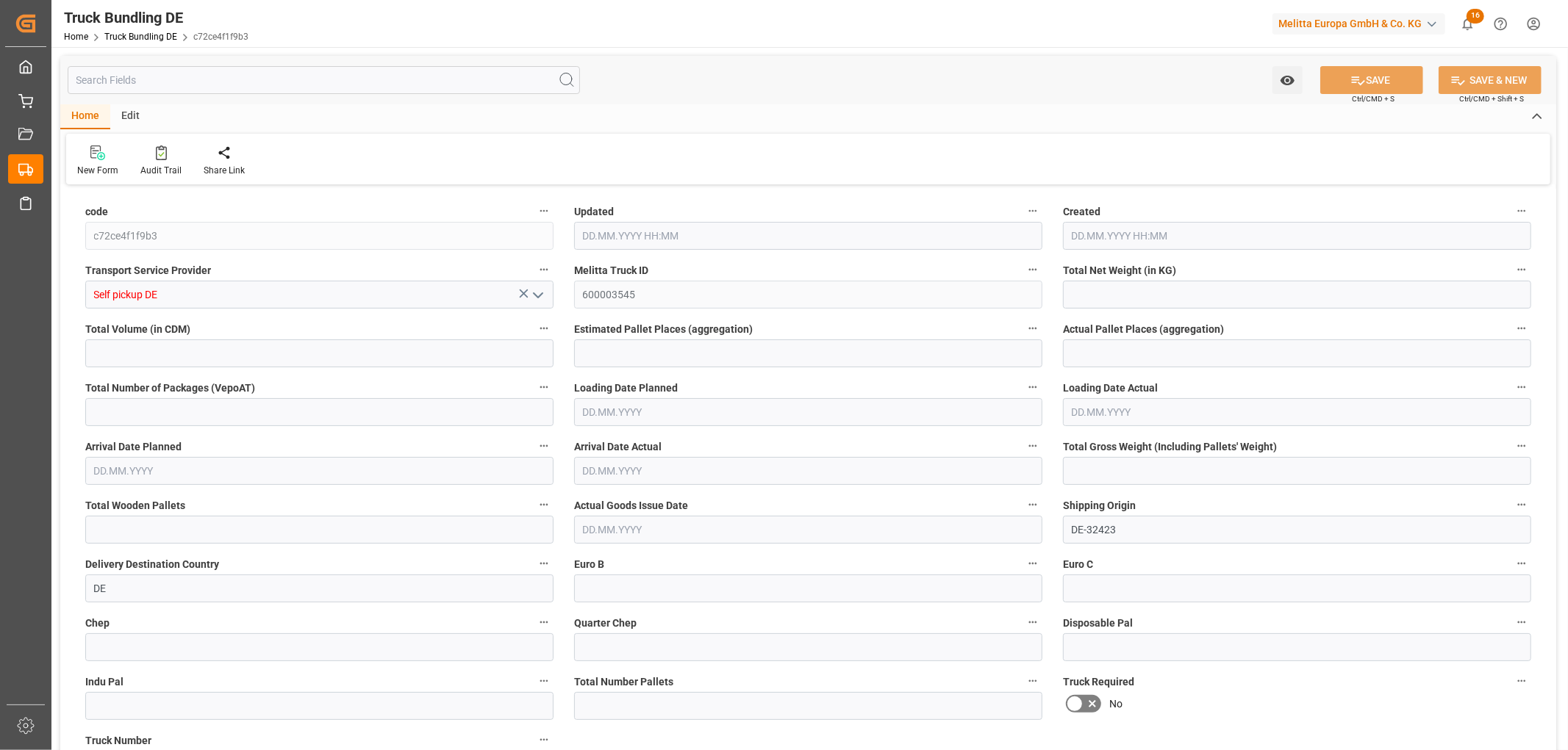
type input "0"
type input "14.10.2025 13:44"
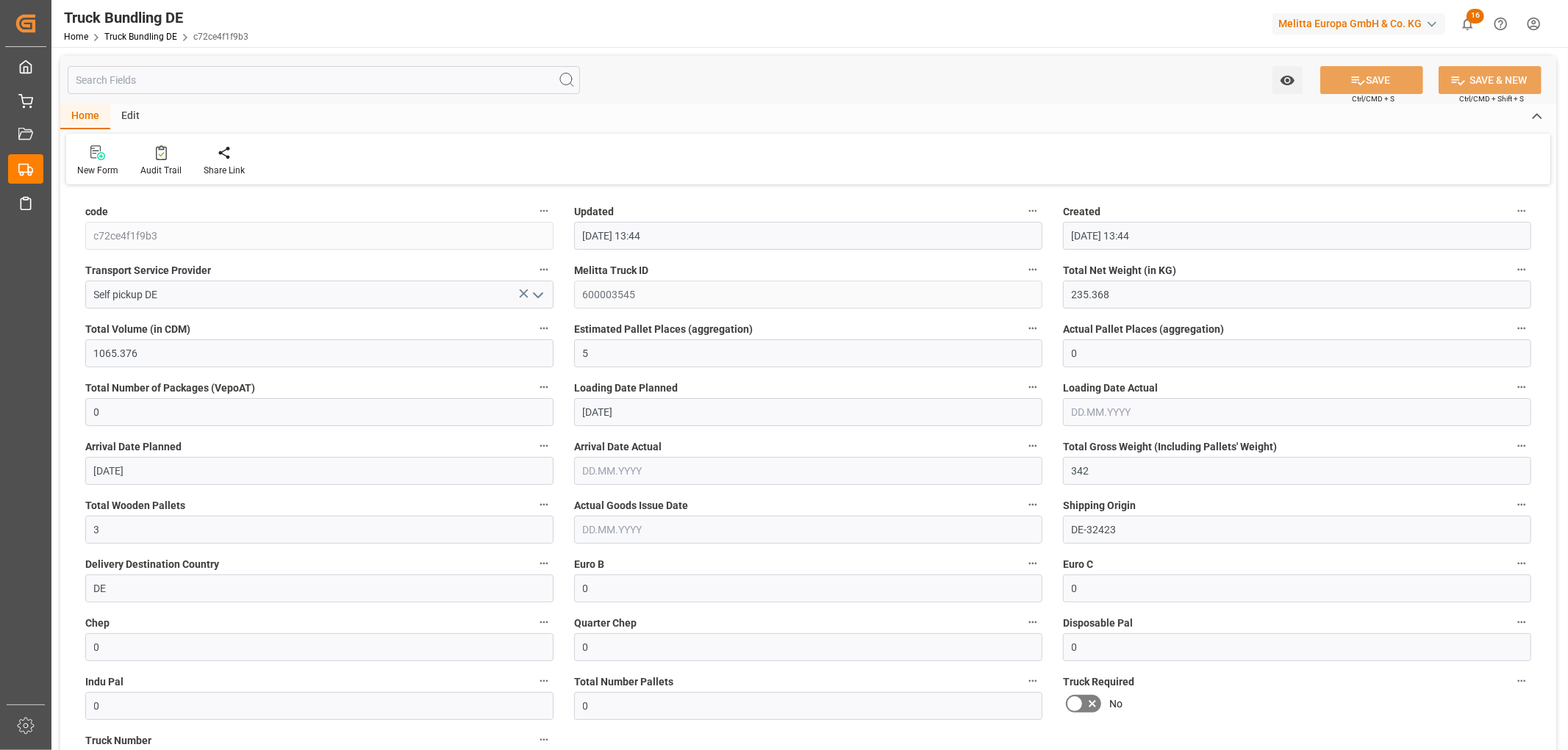
type input "14.10.2025 13:44"
type input "16.10.2025"
type input "14.10.2025"
